Goal: Task Accomplishment & Management: Manage account settings

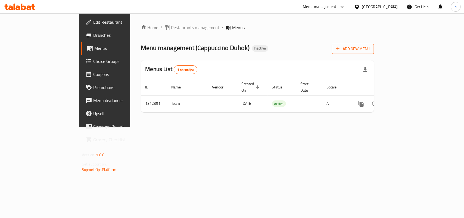
click at [374, 52] on button "Add New Menu" at bounding box center [353, 49] width 42 height 10
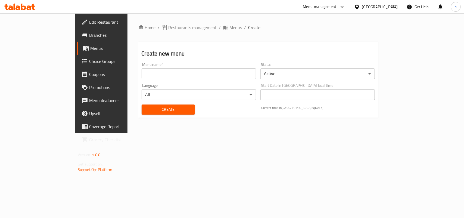
click at [207, 73] on input "text" at bounding box center [198, 73] width 114 height 11
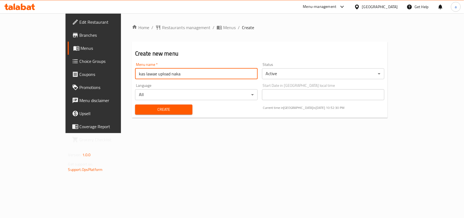
type input "kas lawae upload naka"
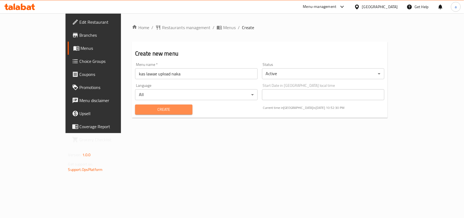
click at [152, 111] on span "Create" at bounding box center [163, 109] width 49 height 7
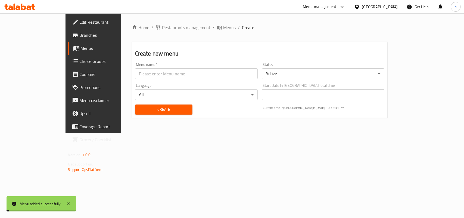
click at [223, 27] on span "Menus" at bounding box center [229, 27] width 12 height 7
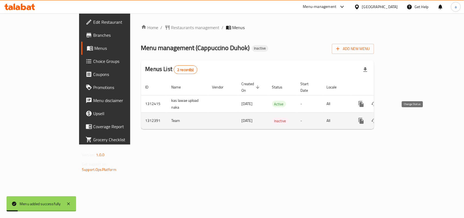
click at [377, 118] on icon "enhanced table" at bounding box center [374, 120] width 7 height 7
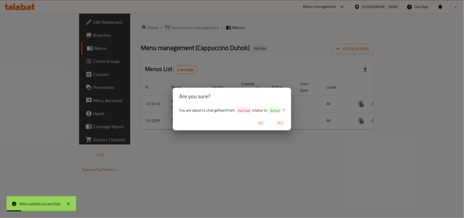
click at [286, 122] on span "Yes" at bounding box center [279, 122] width 13 height 7
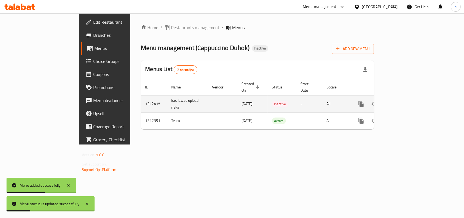
click at [406, 99] on link "enhanced table" at bounding box center [399, 103] width 13 height 13
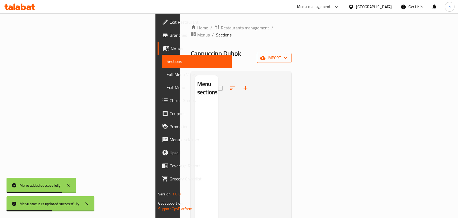
click at [288, 54] on span "import" at bounding box center [274, 57] width 26 height 7
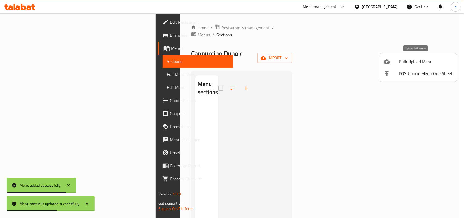
click at [411, 61] on span "Bulk Upload Menu" at bounding box center [425, 61] width 54 height 7
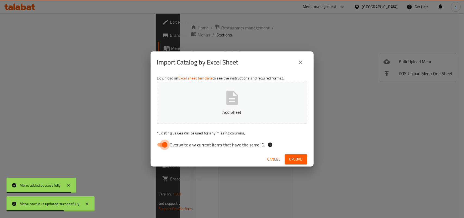
click at [159, 144] on input "Overwrite any current items that have the same ID." at bounding box center [164, 144] width 31 height 10
checkbox input "false"
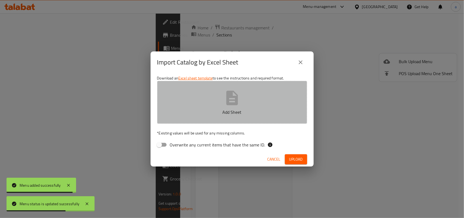
click at [239, 102] on icon "button" at bounding box center [231, 97] width 17 height 17
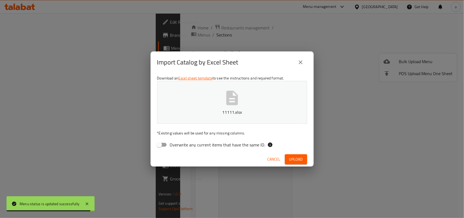
click at [289, 160] on span "Upload" at bounding box center [296, 159] width 14 height 7
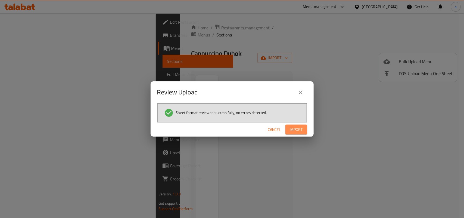
click at [305, 129] on button "Import" at bounding box center [296, 129] width 22 height 10
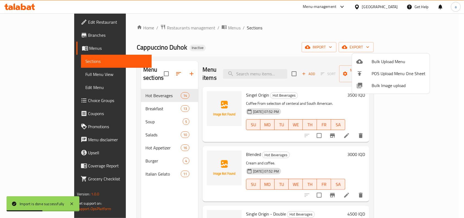
click at [291, 153] on div at bounding box center [232, 109] width 464 height 218
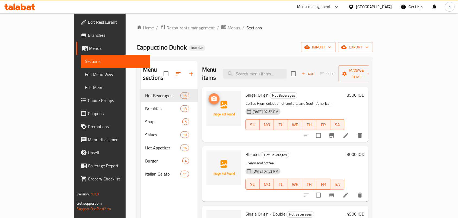
click at [212, 96] on icon "upload picture" at bounding box center [214, 98] width 5 height 5
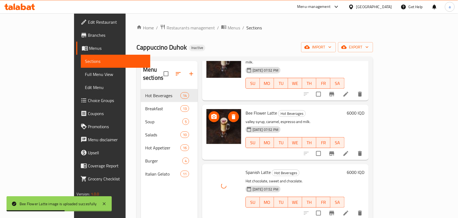
scroll to position [77, 0]
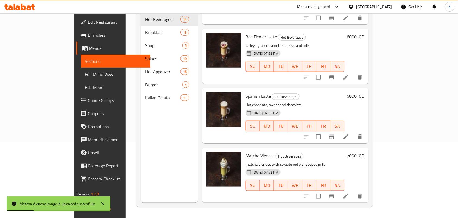
click at [349, 134] on icon at bounding box center [346, 136] width 7 height 7
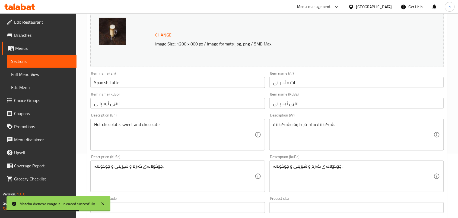
scroll to position [79, 0]
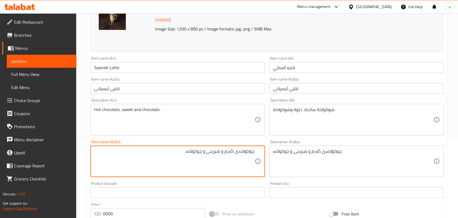
click at [223, 159] on textarea "چوکولاتەی گەرم و شیرینی و چوکولاتە." at bounding box center [174, 161] width 160 height 26
click at [225, 159] on textarea "چوکولاتەی گەرم و شیرینی و چوکولاتە." at bounding box center [174, 161] width 160 height 26
click at [225, 159] on textarea "چوکولاتەی گەرم، شیرینی و چوکولاتە." at bounding box center [174, 161] width 160 height 26
type textarea "چوکولاتەی گەرم، شیرینی و چوکولاتە."
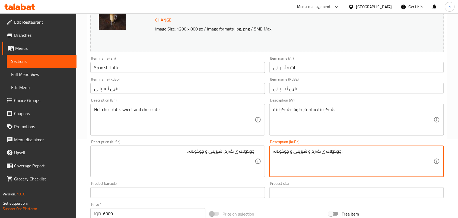
paste textarea "،"
type textarea "چوکولاتەی گەرم، شیرینی و چوکولاتە."
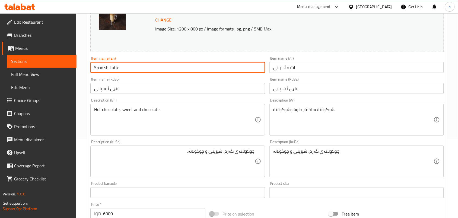
click at [143, 72] on input "Spanish Latte" at bounding box center [177, 67] width 175 height 11
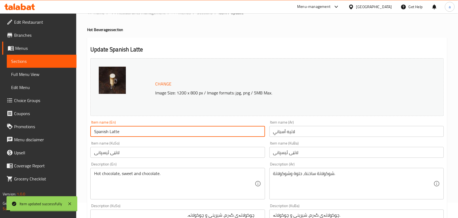
scroll to position [0, 0]
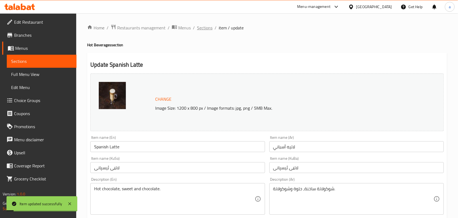
click at [213, 29] on span "Sections" at bounding box center [204, 27] width 15 height 7
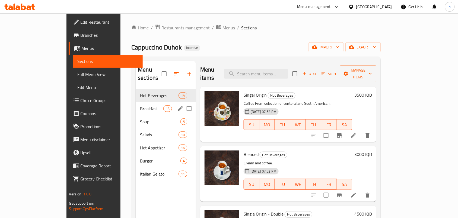
click at [136, 102] on div "Breakfast 13" at bounding box center [166, 108] width 60 height 13
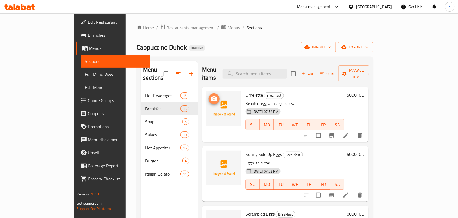
click at [209, 95] on span "upload picture" at bounding box center [214, 98] width 11 height 7
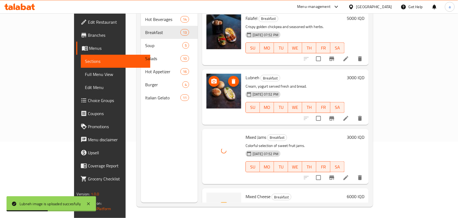
scroll to position [575, 0]
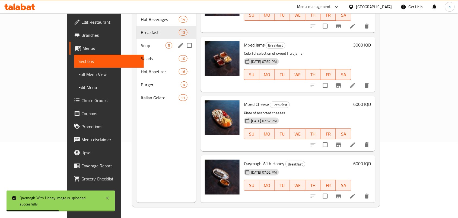
click at [141, 42] on span "Soup" at bounding box center [153, 45] width 25 height 7
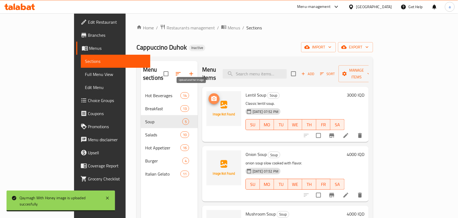
click at [209, 95] on span "upload picture" at bounding box center [214, 98] width 11 height 7
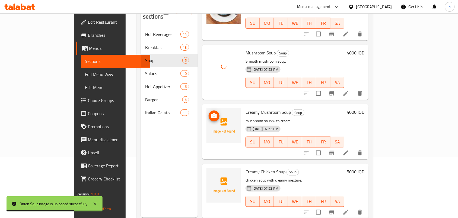
scroll to position [77, 0]
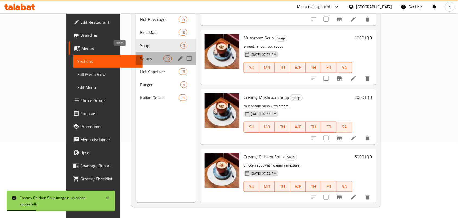
click at [140, 55] on span "Salads" at bounding box center [151, 58] width 23 height 7
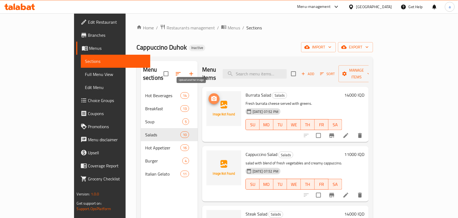
click at [211, 95] on icon "upload picture" at bounding box center [214, 98] width 7 height 7
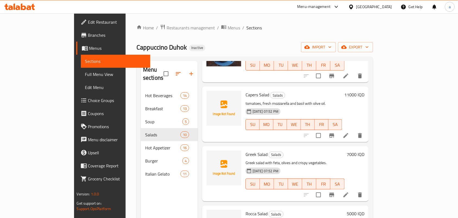
scroll to position [317, 0]
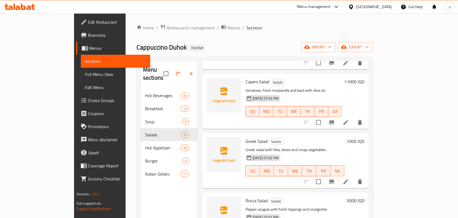
click at [246, 77] on span "Capers Salad" at bounding box center [258, 81] width 24 height 8
copy h6 "Capers Salad"
click at [212, 83] on icon "upload picture" at bounding box center [214, 85] width 5 height 5
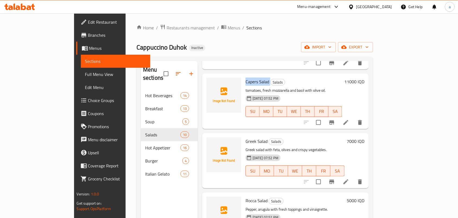
click at [246, 77] on span "Capers Salad" at bounding box center [258, 81] width 24 height 8
click at [312, 135] on div "Greek Salad Salads Greek salad with feta, olives and crispy vegetables. [DATE] …" at bounding box center [295, 160] width 103 height 51
click at [246, 137] on span "Greek Salad" at bounding box center [257, 141] width 22 height 8
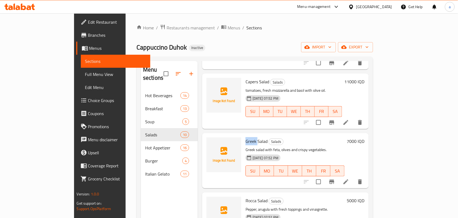
click at [246, 137] on span "Greek Salad" at bounding box center [257, 141] width 22 height 8
copy h6 "Greek Salad"
click at [207, 138] on img at bounding box center [224, 154] width 35 height 35
click at [209, 141] on span "upload picture" at bounding box center [214, 144] width 11 height 7
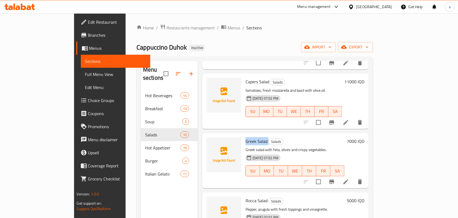
click at [246, 137] on span "Greek Salad" at bounding box center [257, 141] width 22 height 8
click at [305, 146] on p "Greek salad with feta, olives and crispy vegetables." at bounding box center [295, 149] width 99 height 7
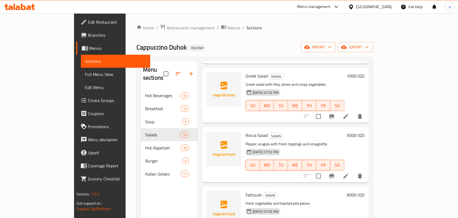
scroll to position [396, 0]
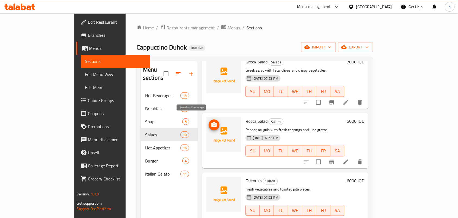
click at [212, 122] on icon "upload picture" at bounding box center [214, 124] width 5 height 5
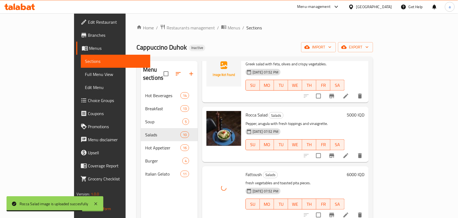
scroll to position [77, 0]
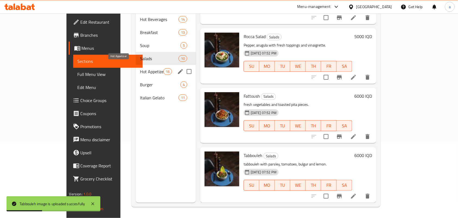
click at [140, 68] on span "Hot Appetizer" at bounding box center [151, 71] width 23 height 7
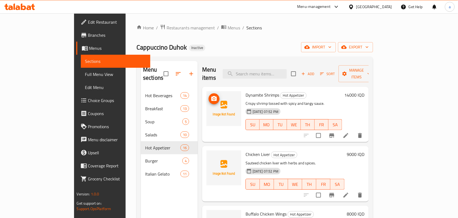
click at [209, 95] on span "upload picture" at bounding box center [214, 98] width 11 height 7
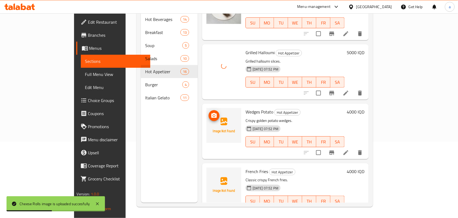
scroll to position [765, 0]
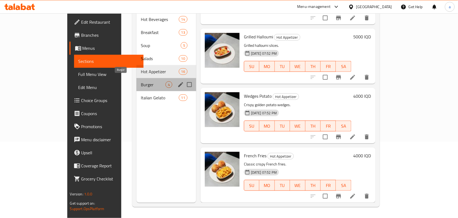
click at [141, 81] on span "Burger" at bounding box center [153, 84] width 25 height 7
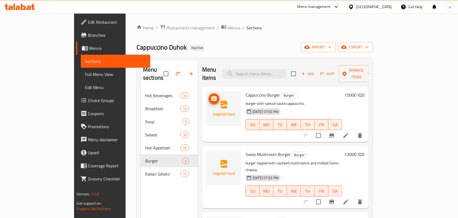
click at [207, 98] on img at bounding box center [224, 108] width 35 height 35
click at [212, 96] on icon "upload picture" at bounding box center [214, 98] width 5 height 5
click at [257, 92] on span "Cappuccino Burger" at bounding box center [263, 95] width 34 height 8
copy h6 "Burger"
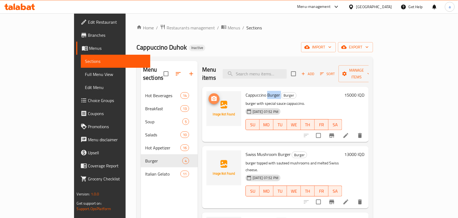
click at [212, 96] on icon "upload picture" at bounding box center [214, 98] width 5 height 5
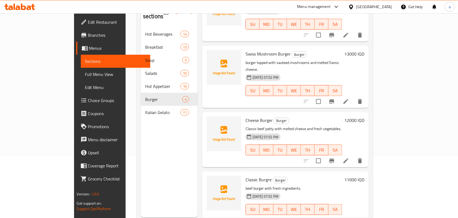
scroll to position [77, 0]
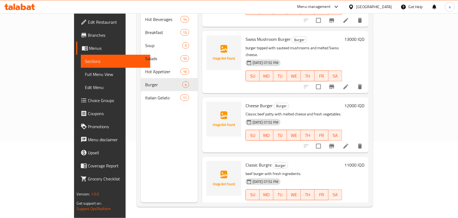
click at [294, 161] on h6 "Classic Burgre Burger" at bounding box center [294, 165] width 97 height 8
click at [246, 160] on span "Classic Burgre" at bounding box center [259, 164] width 26 height 8
copy h6 "Classic Burgre"
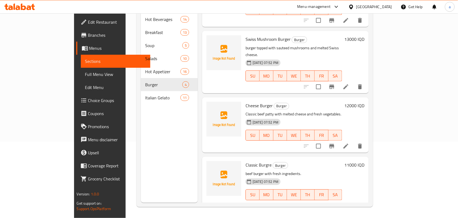
click at [246, 101] on span "Cheese Burger" at bounding box center [259, 105] width 27 height 8
copy h6 "Cheese Burger"
click at [256, 35] on span "Swiss Mushroom Burger" at bounding box center [268, 39] width 45 height 8
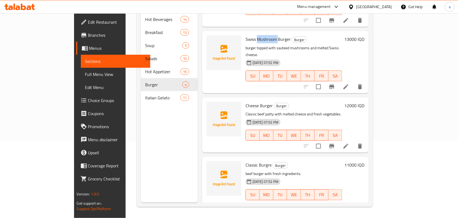
click at [256, 35] on span "Swiss Mushroom Burger" at bounding box center [268, 39] width 45 height 8
copy h6 "Swiss Mushroom Burger"
click at [326, 156] on div "Classic Burgre Burger beef burger with fresh ingredients. [DATE] 07:52 PM SU MO…" at bounding box center [285, 183] width 167 height 55
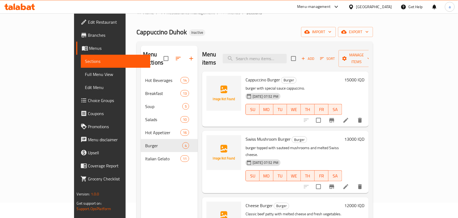
scroll to position [0, 0]
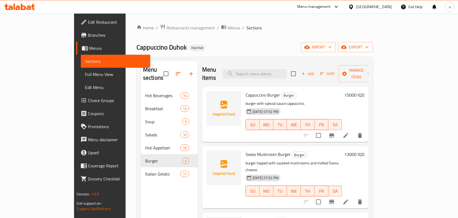
click at [246, 91] on span "Cappuccino Burger" at bounding box center [263, 95] width 34 height 8
copy h6 "Cappuccino Burger"
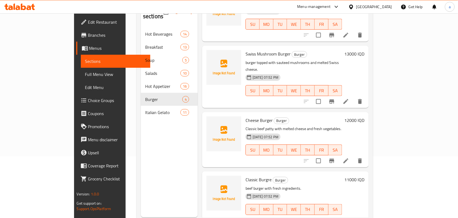
scroll to position [77, 0]
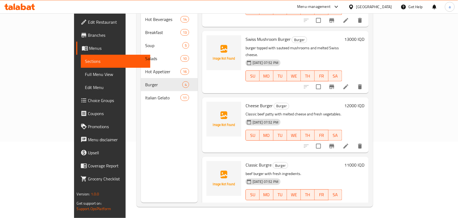
click at [305, 170] on p "beef burger with fresh ingredients." at bounding box center [294, 173] width 97 height 7
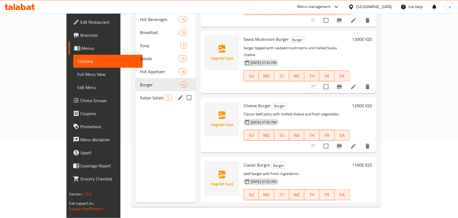
click at [142, 96] on span "Italian Gelato" at bounding box center [151, 97] width 23 height 7
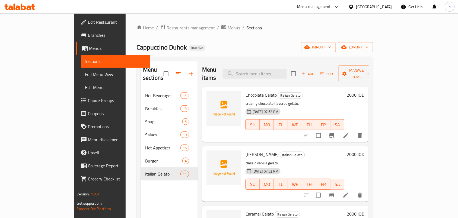
click at [254, 91] on span "Chocolate Gelato" at bounding box center [261, 95] width 31 height 8
copy span "Gelato"
click at [211, 95] on icon "upload picture" at bounding box center [214, 98] width 7 height 7
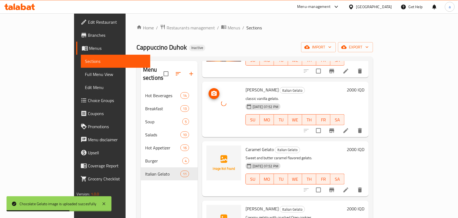
scroll to position [79, 0]
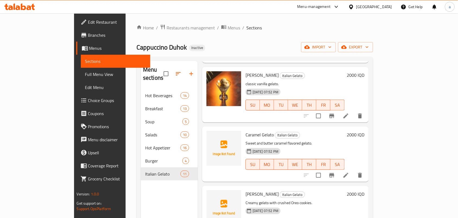
click at [248, 131] on span "Caramel Gelato" at bounding box center [260, 134] width 28 height 8
copy span "Gelato"
click at [212, 135] on icon "upload picture" at bounding box center [214, 137] width 5 height 5
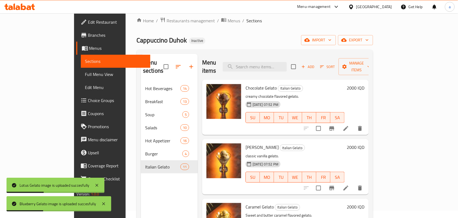
scroll to position [0, 0]
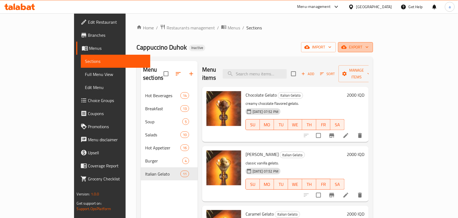
click at [373, 52] on button "export" at bounding box center [355, 47] width 35 height 10
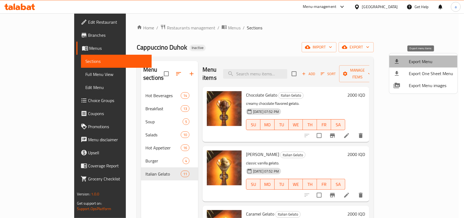
click at [409, 64] on span "Export Menu" at bounding box center [430, 61] width 44 height 7
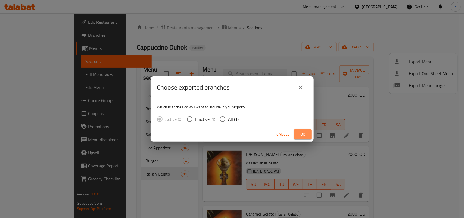
click at [300, 134] on span "Ok" at bounding box center [302, 134] width 9 height 7
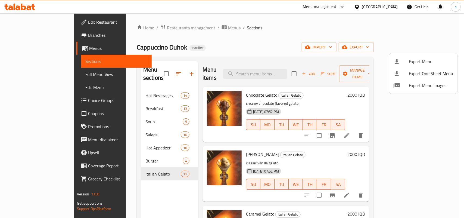
click at [250, 44] on div at bounding box center [232, 109] width 464 height 218
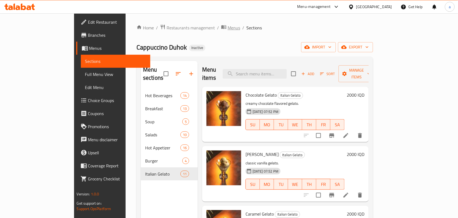
click at [228, 29] on span "Menus" at bounding box center [234, 27] width 12 height 7
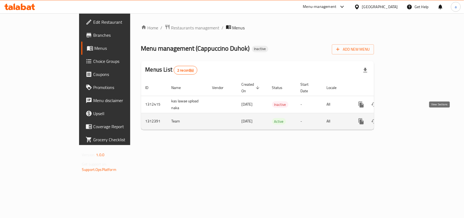
click at [403, 119] on icon "enhanced table" at bounding box center [400, 121] width 7 height 7
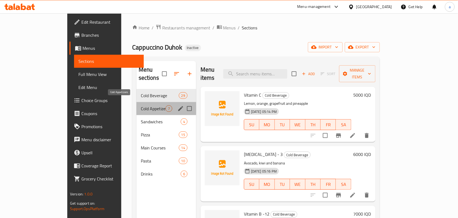
click at [141, 105] on span "Cold Appetizers" at bounding box center [153, 108] width 25 height 7
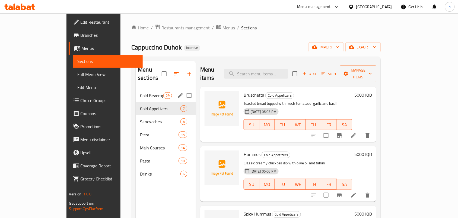
click at [140, 92] on span "Cold Beverage" at bounding box center [151, 95] width 23 height 7
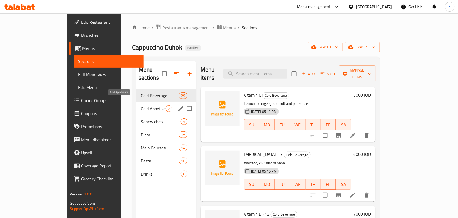
click at [141, 105] on span "Cold Appetizers" at bounding box center [153, 108] width 25 height 7
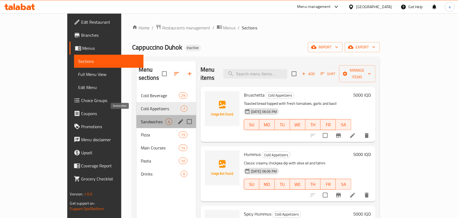
click at [141, 118] on span "Sandwiches" at bounding box center [153, 121] width 25 height 7
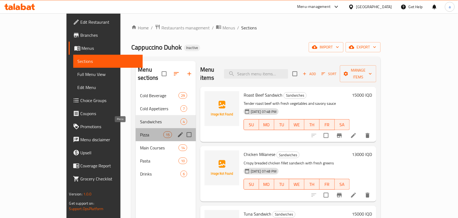
click at [140, 131] on span "Pizza" at bounding box center [151, 134] width 23 height 7
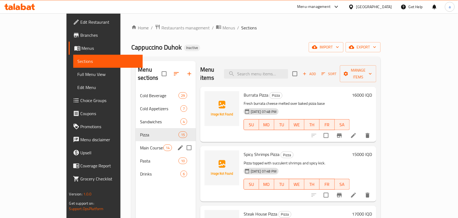
click at [136, 141] on div "Main Courses 14" at bounding box center [166, 147] width 60 height 13
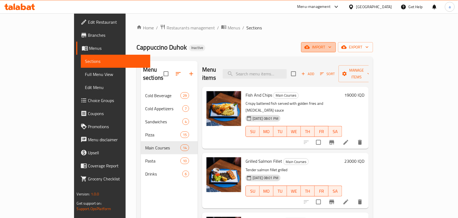
click at [336, 52] on button "import" at bounding box center [318, 47] width 35 height 10
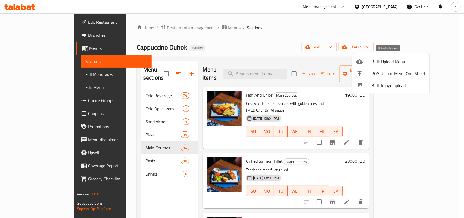
click at [385, 60] on span "Bulk Upload Menu" at bounding box center [398, 61] width 54 height 7
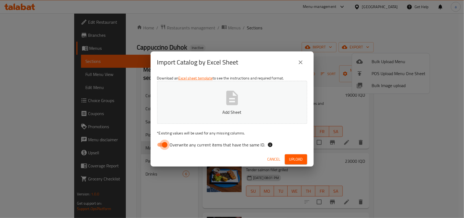
click at [165, 146] on input "Overwrite any current items that have the same ID." at bounding box center [164, 144] width 31 height 10
checkbox input "false"
click at [227, 104] on icon "button" at bounding box center [232, 97] width 12 height 14
click at [289, 161] on span "Upload" at bounding box center [296, 159] width 14 height 7
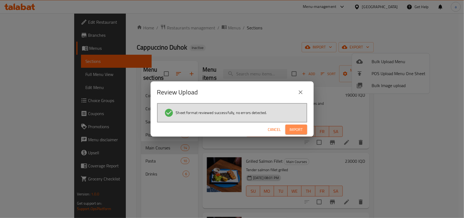
click at [294, 131] on span "Import" at bounding box center [295, 129] width 13 height 7
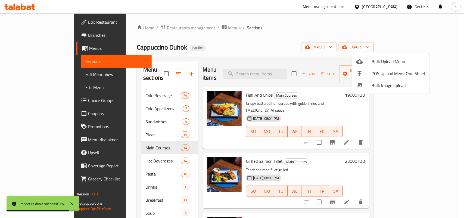
click at [114, 91] on div at bounding box center [232, 109] width 464 height 218
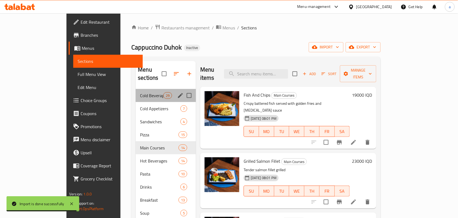
click at [136, 94] on div "Cold Beverage 29" at bounding box center [166, 95] width 60 height 13
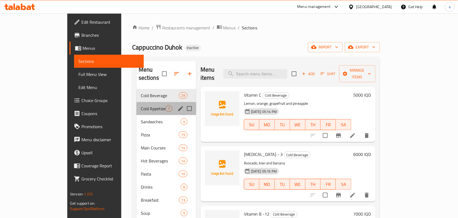
click at [141, 105] on span "Cold Appetizers" at bounding box center [153, 108] width 25 height 7
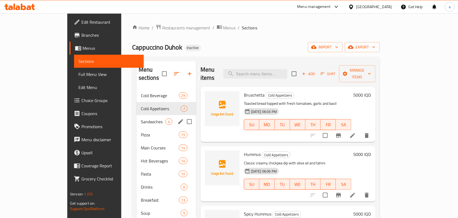
click at [141, 118] on span "Sandwiches" at bounding box center [153, 121] width 25 height 7
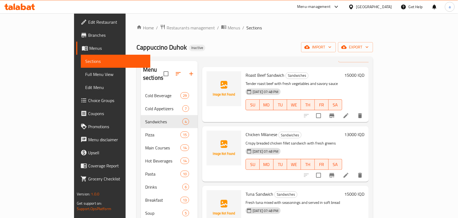
scroll to position [39, 0]
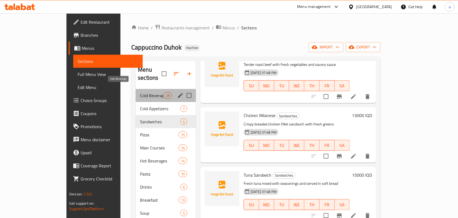
click at [140, 92] on span "Cold Beverage" at bounding box center [151, 95] width 23 height 7
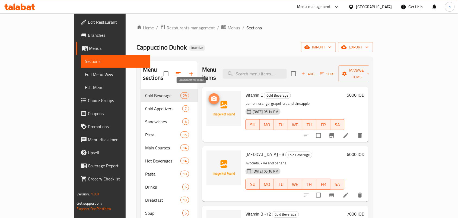
click at [211, 95] on icon "upload picture" at bounding box center [214, 98] width 7 height 7
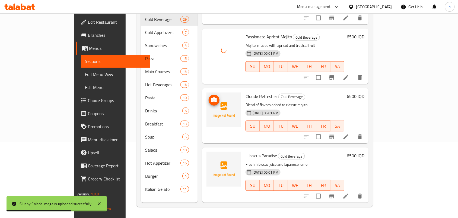
scroll to position [1552, 0]
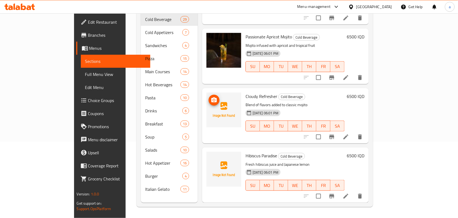
click at [211, 98] on icon "upload picture" at bounding box center [214, 100] width 7 height 7
click at [246, 93] on span "Cloudy Refresher" at bounding box center [262, 96] width 32 height 8
copy h6 "Cloudy Refresher"
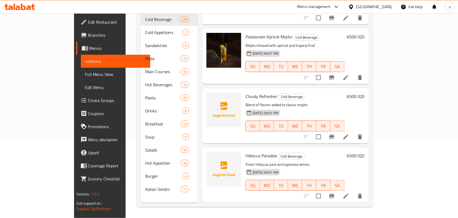
click at [311, 161] on p "Fresh hibiscus juice and Japanese lemon" at bounding box center [295, 164] width 99 height 7
click at [211, 159] on icon "upload picture" at bounding box center [214, 159] width 7 height 7
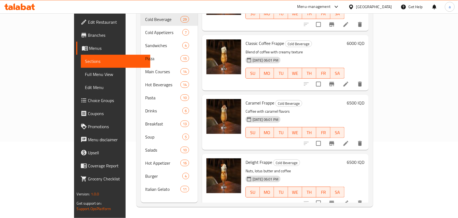
scroll to position [792, 0]
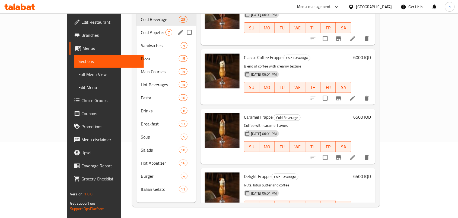
drag, startPoint x: 124, startPoint y: 27, endPoint x: 156, endPoint y: 40, distance: 34.8
click at [141, 29] on span "Cold Appetizers" at bounding box center [153, 32] width 25 height 7
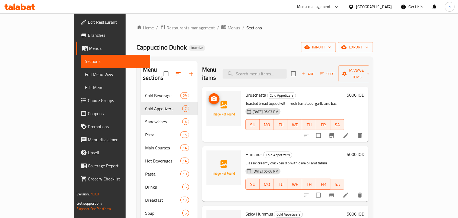
click at [212, 96] on icon "upload picture" at bounding box center [214, 98] width 5 height 5
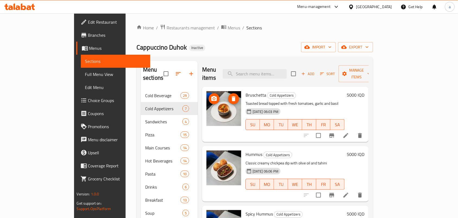
click at [209, 95] on span "upload picture" at bounding box center [214, 98] width 11 height 7
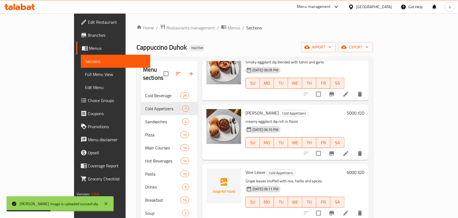
scroll to position [77, 0]
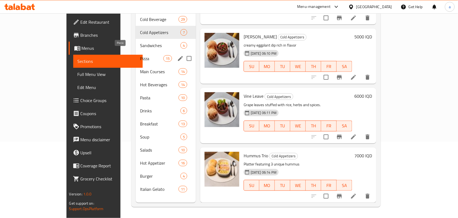
click at [140, 42] on span "Sandwiches" at bounding box center [160, 45] width 40 height 7
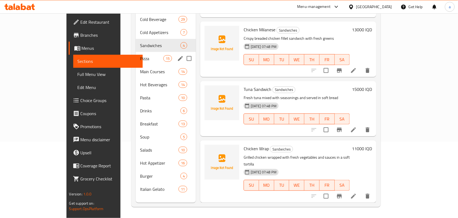
scroll to position [39, 0]
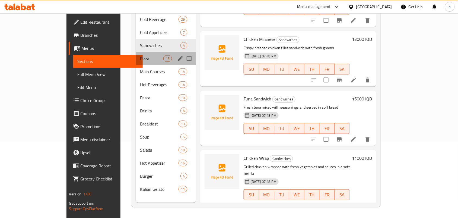
click at [140, 55] on span "Pizza" at bounding box center [151, 58] width 23 height 7
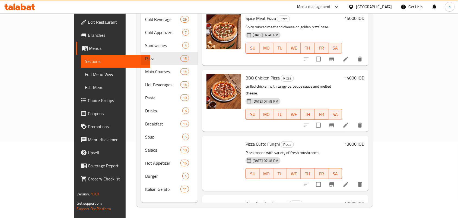
scroll to position [705, 0]
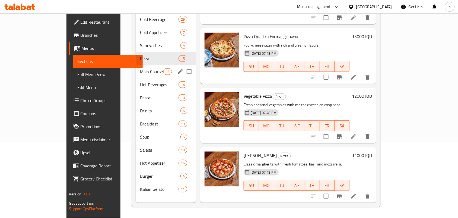
click at [136, 70] on div "Main Courses 14" at bounding box center [166, 71] width 60 height 13
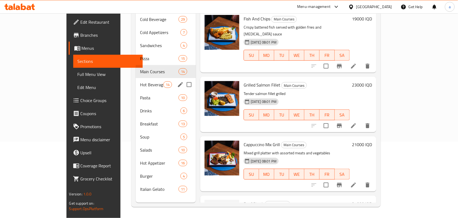
click at [140, 81] on span "Hot Beverages" at bounding box center [151, 84] width 23 height 7
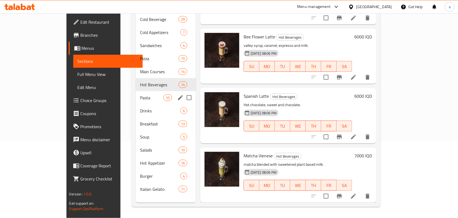
click at [140, 94] on span "Pasta" at bounding box center [151, 97] width 23 height 7
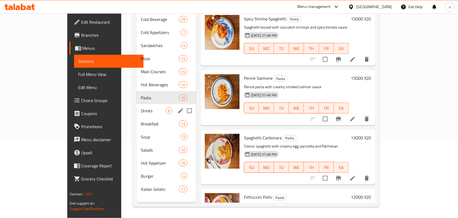
click at [141, 107] on span "Drinks" at bounding box center [153, 110] width 25 height 7
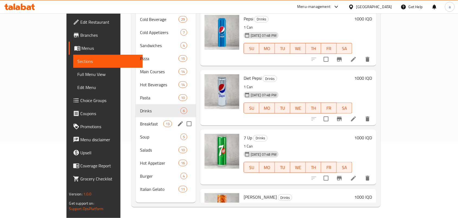
click at [140, 121] on span "Breakfast" at bounding box center [151, 123] width 23 height 7
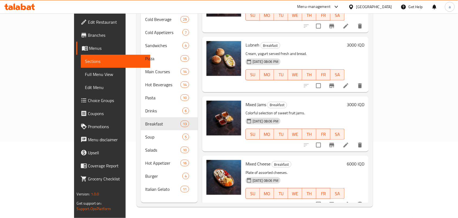
scroll to position [575, 0]
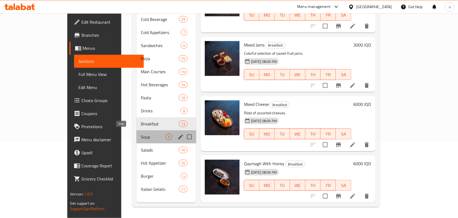
click at [143, 133] on span "Soup" at bounding box center [153, 136] width 25 height 7
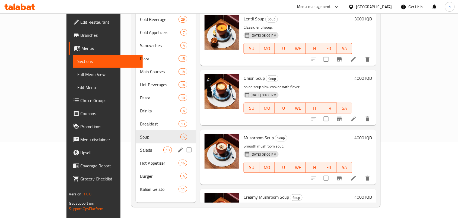
click at [140, 146] on span "Salads" at bounding box center [151, 149] width 23 height 7
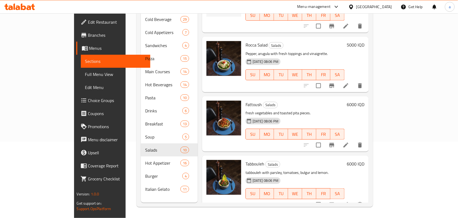
scroll to position [238, 0]
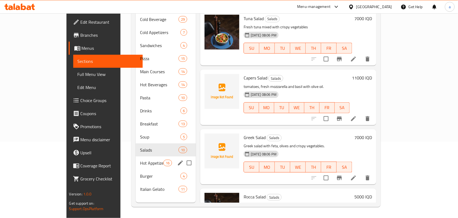
click at [140, 159] on span "Hot Appetizer" at bounding box center [151, 162] width 23 height 7
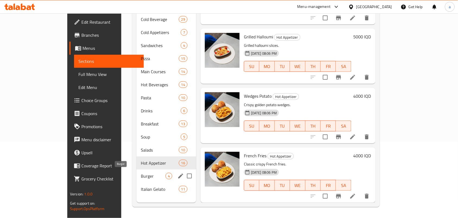
click at [141, 176] on span "Burger" at bounding box center [153, 175] width 25 height 7
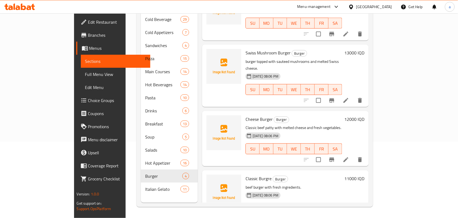
scroll to position [39, 0]
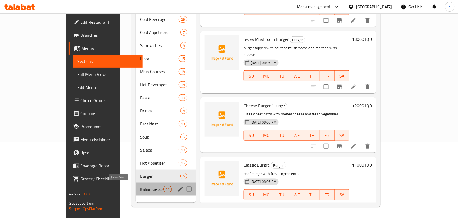
click at [140, 186] on span "Italian Gelato" at bounding box center [151, 188] width 23 height 7
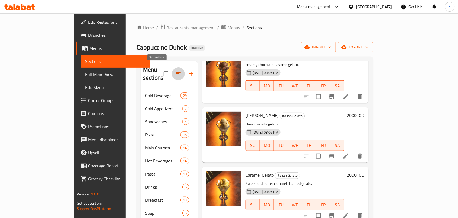
click at [176, 72] on icon "button" at bounding box center [178, 73] width 5 height 3
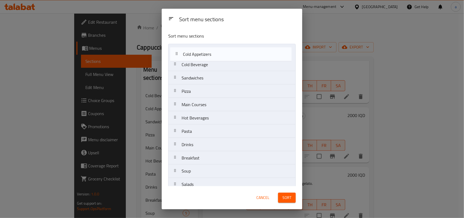
drag, startPoint x: 216, startPoint y: 67, endPoint x: 219, endPoint y: 51, distance: 16.2
click at [219, 51] on nav "Cold Beverage Cold Appetizers Sandwiches Pizza Main Courses Hot Beverages Pasta…" at bounding box center [231, 137] width 127 height 187
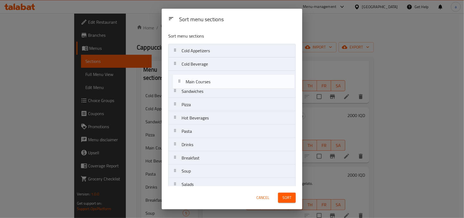
drag, startPoint x: 211, startPoint y: 109, endPoint x: 217, endPoint y: 80, distance: 29.8
click at [217, 80] on nav "Cold Appetizers Cold Beverage Sandwiches Pizza Main Courses Hot Beverages Pasta…" at bounding box center [231, 137] width 127 height 187
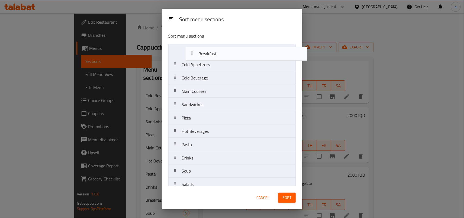
drag, startPoint x: 208, startPoint y: 162, endPoint x: 225, endPoint y: 52, distance: 111.0
click at [225, 52] on nav "Cold Appetizers Cold Beverage Main Courses Sandwiches Pizza Hot Beverages Pasta…" at bounding box center [231, 137] width 127 height 187
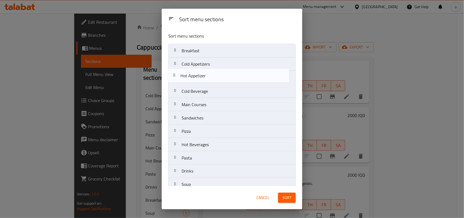
drag, startPoint x: 214, startPoint y: 151, endPoint x: 216, endPoint y: 90, distance: 60.6
click at [214, 74] on nav "Breakfast Cold Appetizers Cold Beverage Main Courses Sandwiches Pizza Hot Bever…" at bounding box center [231, 137] width 127 height 187
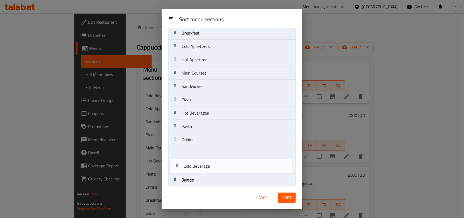
scroll to position [54, 0]
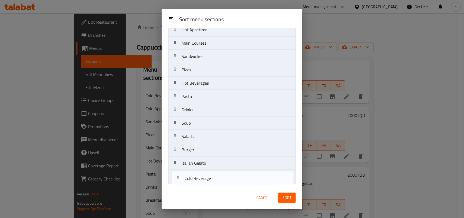
click at [213, 188] on div "Sort menu sections Sort menu sections Breakfast Cold Appetizers Hot Appetizer C…" at bounding box center [232, 109] width 140 height 200
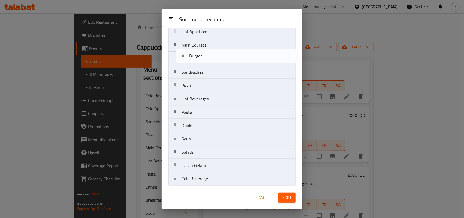
drag, startPoint x: 221, startPoint y: 150, endPoint x: 228, endPoint y: 54, distance: 95.9
click at [228, 54] on nav "Breakfast Cold Appetizers Hot Appetizer Main Courses Sandwiches Pizza Hot Bever…" at bounding box center [231, 91] width 127 height 187
drag, startPoint x: 226, startPoint y: 56, endPoint x: 229, endPoint y: 68, distance: 12.3
click at [227, 64] on nav "Breakfast Cold Appetizers Hot Appetizer Burger Main Courses Sandwiches Pizza Ho…" at bounding box center [231, 103] width 127 height 187
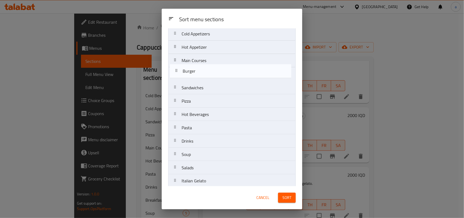
click at [225, 80] on nav "Breakfast Cold Appetizers Hot Appetizer Burger Main Courses Sandwiches Pizza Ho…" at bounding box center [231, 107] width 127 height 187
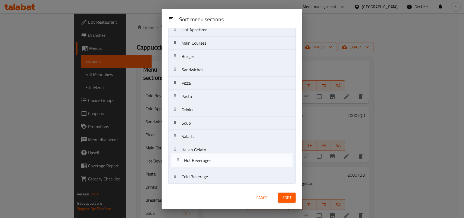
drag, startPoint x: 204, startPoint y: 104, endPoint x: 204, endPoint y: 161, distance: 57.0
click at [204, 164] on nav "Breakfast Cold Appetizers Hot Appetizer Main Courses Burger Sandwiches Pizza Ho…" at bounding box center [231, 89] width 127 height 187
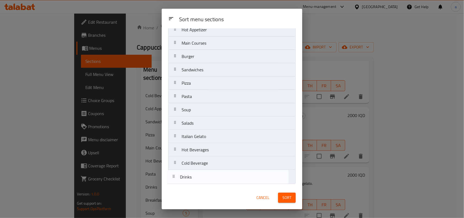
drag, startPoint x: 214, startPoint y: 113, endPoint x: 212, endPoint y: 185, distance: 72.5
click at [212, 185] on div "Sort menu sections Sort menu sections Breakfast Cold Appetizers Hot Appetizer M…" at bounding box center [232, 109] width 140 height 200
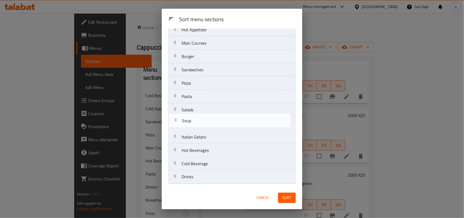
drag, startPoint x: 215, startPoint y: 112, endPoint x: 215, endPoint y: 127, distance: 14.7
click at [215, 127] on nav "Breakfast Cold Appetizers Hot Appetizer Main Courses Burger Sandwiches Pizza Pa…" at bounding box center [231, 89] width 127 height 187
drag, startPoint x: 211, startPoint y: 122, endPoint x: 210, endPoint y: 106, distance: 16.3
click at [211, 106] on nav "Breakfast Cold Appetizers Hot Appetizer Main Courses Burger Sandwiches Pizza Pa…" at bounding box center [231, 89] width 127 height 187
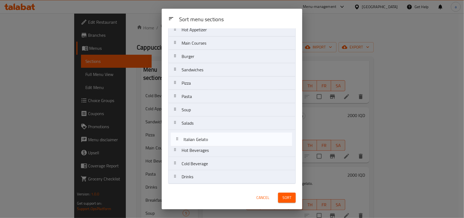
drag, startPoint x: 222, startPoint y: 139, endPoint x: 223, endPoint y: 147, distance: 8.6
click at [223, 147] on nav "Breakfast Cold Appetizers Hot Appetizer Main Courses Burger Sandwiches Pizza Pa…" at bounding box center [231, 89] width 127 height 187
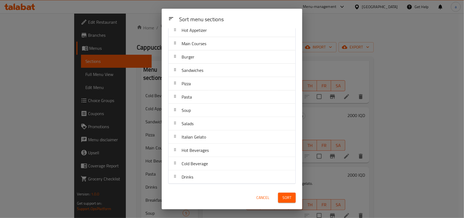
click at [287, 200] on span "Sort" at bounding box center [286, 197] width 9 height 7
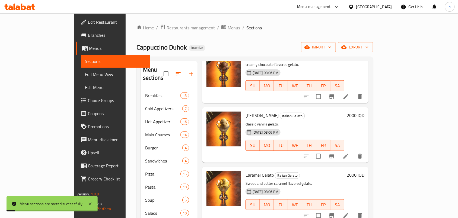
click at [85, 77] on span "Full Menu View" at bounding box center [115, 74] width 61 height 7
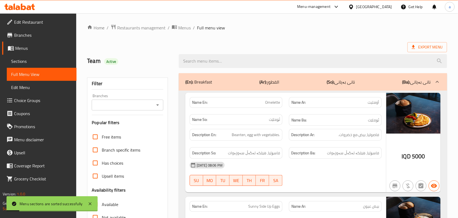
click at [158, 106] on icon "Open" at bounding box center [157, 104] width 3 height 1
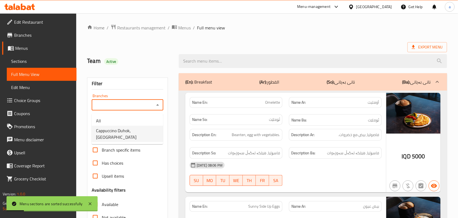
click at [141, 128] on span "Cappuccino Duhok, [GEOGRAPHIC_DATA]" at bounding box center [127, 133] width 63 height 13
type input "Cappuccino Duhok, [GEOGRAPHIC_DATA]"
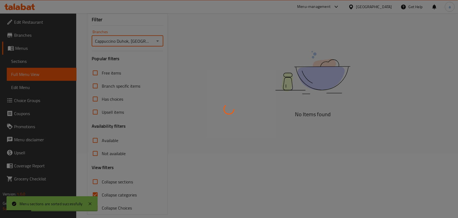
scroll to position [79, 0]
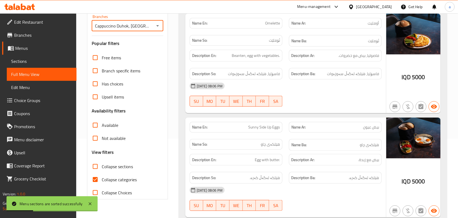
click at [101, 172] on input "Collapse sections" at bounding box center [95, 166] width 13 height 13
checkbox input "true"
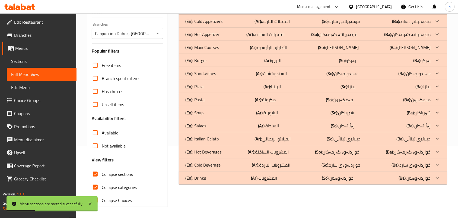
click at [97, 187] on input "Collapse categories" at bounding box center [95, 186] width 13 height 13
checkbox input "false"
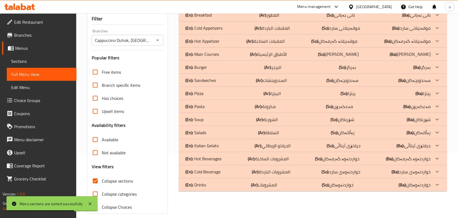
scroll to position [80, 0]
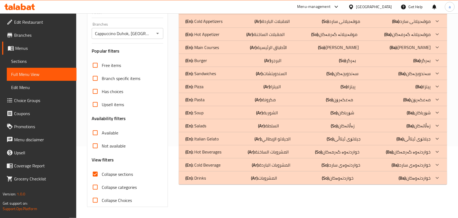
click at [251, 150] on b "(Ar):" at bounding box center [251, 151] width 7 height 8
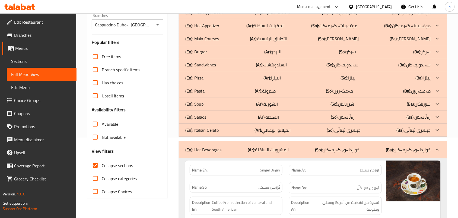
click at [269, 133] on p "(Ar): الجيلاتو الإيطالي" at bounding box center [273, 130] width 36 height 7
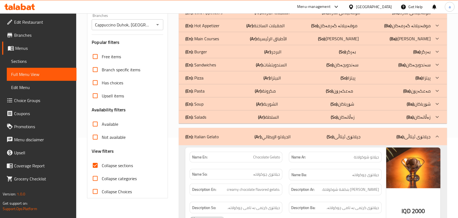
click at [282, 120] on div "(En): Salads (Ar): السلطة (So): زەڵاتەکان (Ba): زەڵاتەکان" at bounding box center [308, 117] width 246 height 7
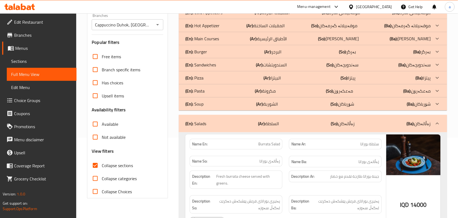
click at [262, 108] on b "(Ar):" at bounding box center [259, 104] width 7 height 8
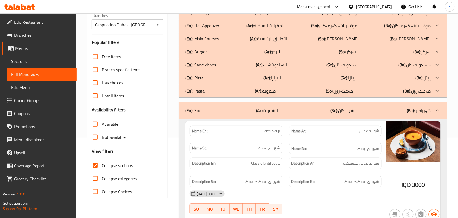
click at [297, 55] on div "(En): Burger (Ar): البرجر (So): بەرگر (Ba): بەرگر" at bounding box center [308, 51] width 246 height 7
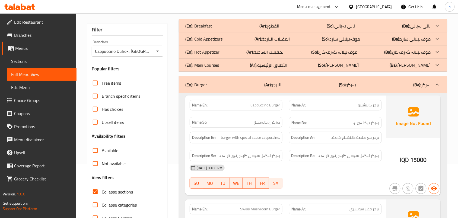
scroll to position [1, 0]
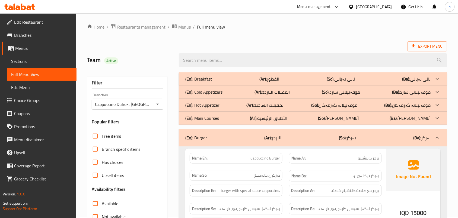
click at [251, 107] on b "(Ar):" at bounding box center [250, 105] width 7 height 8
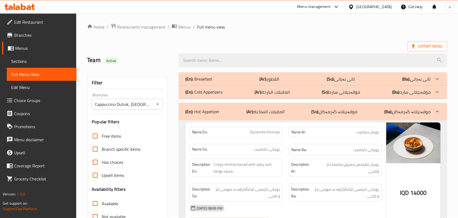
click at [269, 95] on p "(Ar): المقبلات الباردة" at bounding box center [273, 92] width 36 height 7
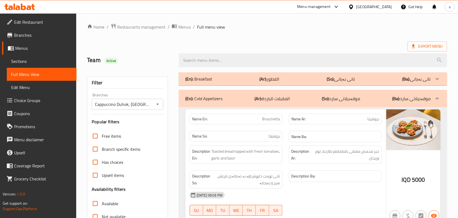
click at [276, 81] on p "(Ar): الفطور" at bounding box center [270, 78] width 20 height 7
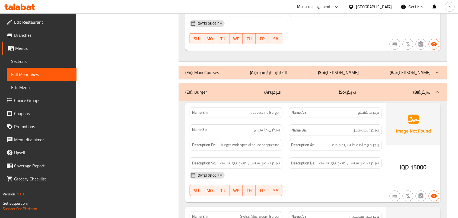
scroll to position [4119, 0]
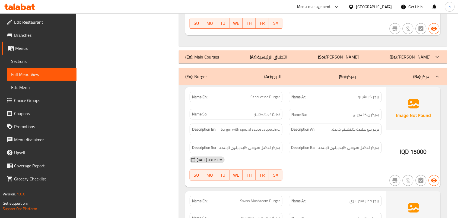
click at [376, 94] on span "برجر كابتشينو" at bounding box center [368, 97] width 21 height 6
click at [322, 153] on div "[DATE] 08:06 PM SU MO TU WE TH FR SA" at bounding box center [286, 168] width 199 height 30
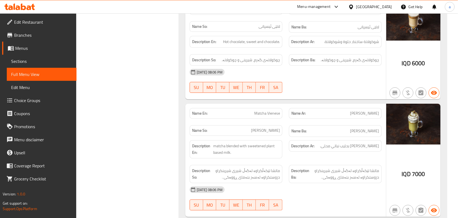
scroll to position [9084, 0]
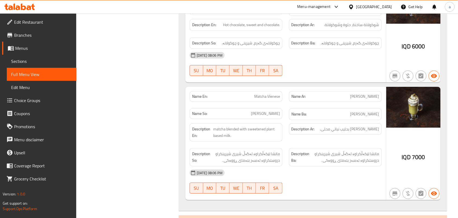
drag, startPoint x: 286, startPoint y: 187, endPoint x: 310, endPoint y: 168, distance: 29.6
click at [286, 217] on p "(Ar): المشروبات الباردة" at bounding box center [271, 221] width 39 height 7
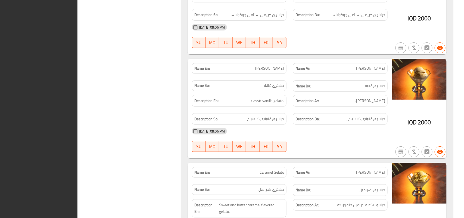
scroll to position [0, 0]
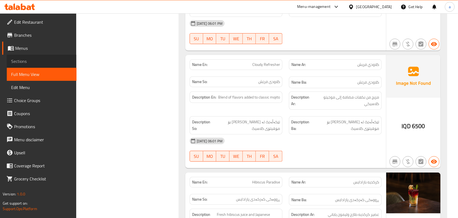
click at [20, 61] on span "Sections" at bounding box center [41, 61] width 61 height 7
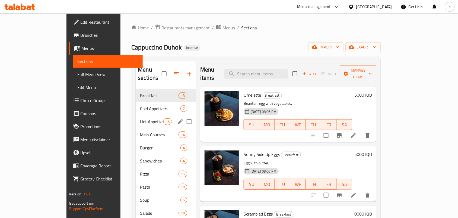
click at [144, 115] on div "Hot Appetizer 16" at bounding box center [166, 121] width 60 height 13
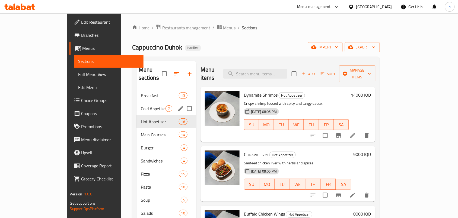
drag, startPoint x: 128, startPoint y: 105, endPoint x: 133, endPoint y: 106, distance: 5.0
click at [141, 105] on span "Cold Appetizers" at bounding box center [153, 108] width 25 height 7
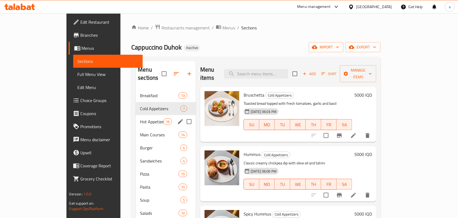
click at [136, 121] on div "Hot Appetizer 16" at bounding box center [166, 121] width 60 height 13
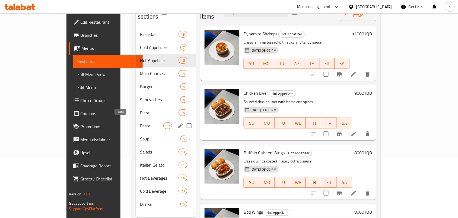
scroll to position [77, 0]
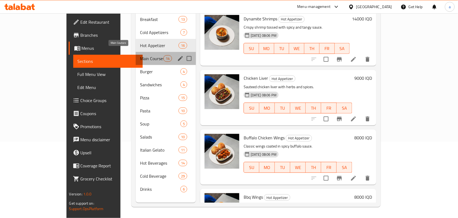
click at [140, 56] on span "Main Courses" at bounding box center [151, 58] width 23 height 7
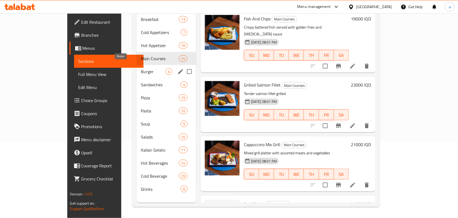
click at [141, 68] on span "Burger" at bounding box center [153, 71] width 25 height 7
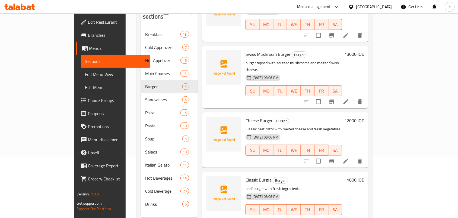
scroll to position [77, 0]
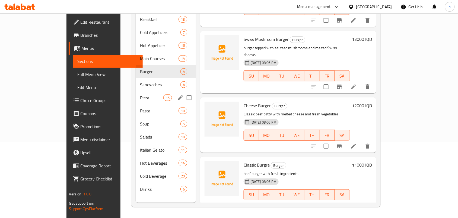
click at [140, 81] on span "Sandwiches" at bounding box center [160, 84] width 40 height 7
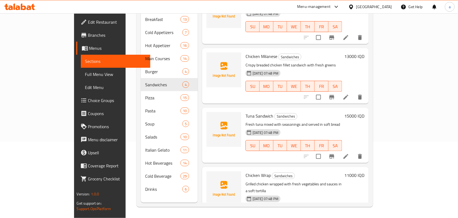
scroll to position [39, 0]
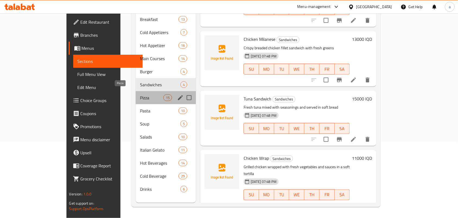
click at [143, 94] on span "Pizza" at bounding box center [151, 97] width 23 height 7
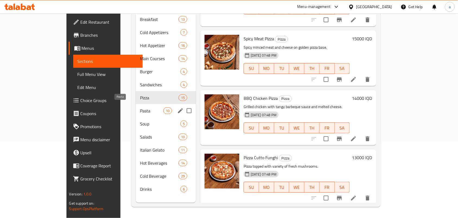
click at [140, 108] on span "Pasta" at bounding box center [151, 110] width 23 height 7
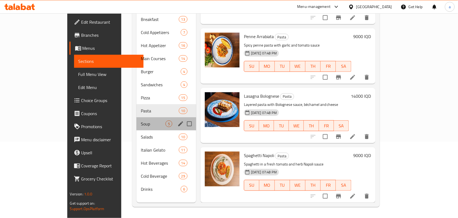
click at [141, 124] on div "Soup 5" at bounding box center [167, 123] width 60 height 13
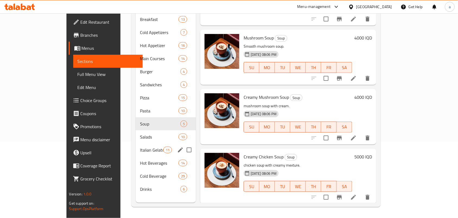
drag, startPoint x: 151, startPoint y: 141, endPoint x: 146, endPoint y: 139, distance: 5.1
click at [150, 143] on div "Italian Gelato 11" at bounding box center [166, 149] width 60 height 13
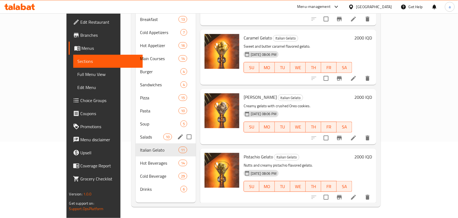
click at [136, 137] on div "Salads 10" at bounding box center [166, 136] width 60 height 13
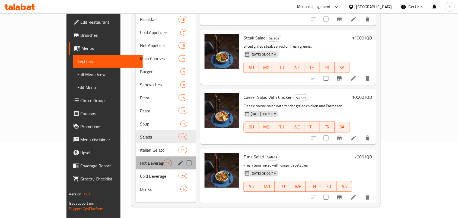
click at [140, 156] on div "Hot Beverages 14" at bounding box center [166, 162] width 60 height 13
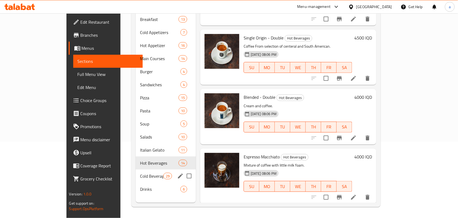
drag, startPoint x: 131, startPoint y: 170, endPoint x: 128, endPoint y: 173, distance: 4.6
click at [136, 170] on div "Cold Beverage 29" at bounding box center [166, 175] width 60 height 13
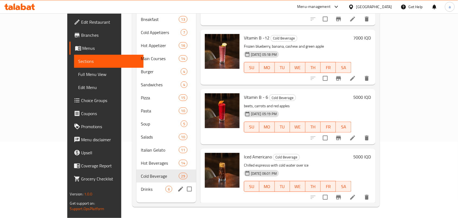
click at [137, 182] on div "Drinks 6" at bounding box center [167, 188] width 60 height 13
